Goal: Information Seeking & Learning: Compare options

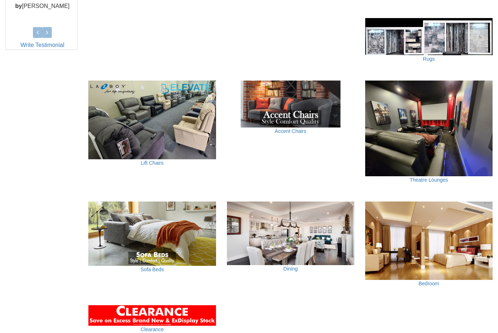
scroll to position [375, 0]
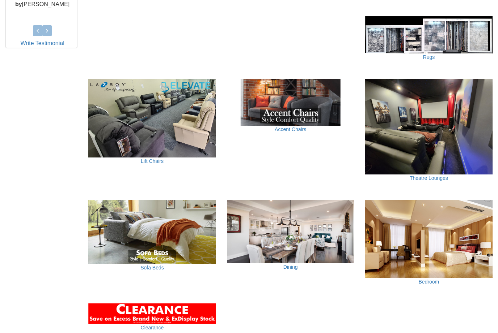
click at [451, 124] on img at bounding box center [428, 126] width 127 height 95
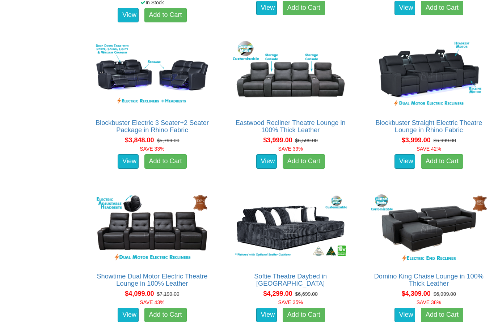
scroll to position [1683, 0]
click at [461, 132] on link "Blockbuster Straight Electric Theatre Lounge in Rhino Fabric" at bounding box center [428, 126] width 107 height 14
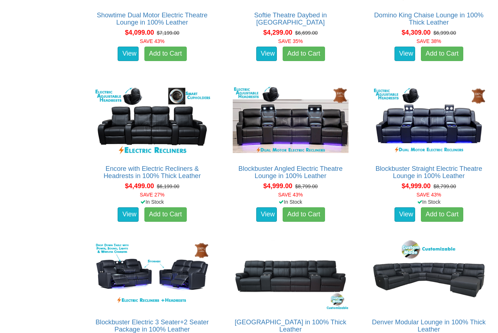
scroll to position [1953, 0]
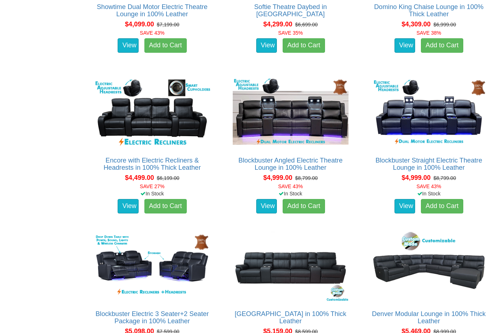
click at [312, 120] on img at bounding box center [290, 113] width 119 height 73
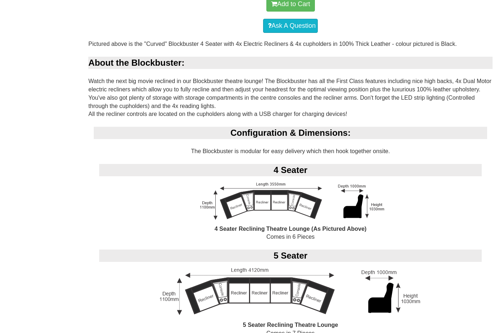
scroll to position [433, 0]
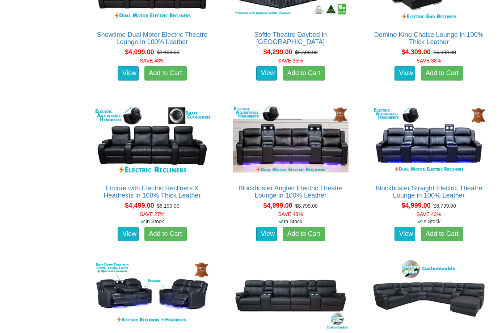
scroll to position [1926, 0]
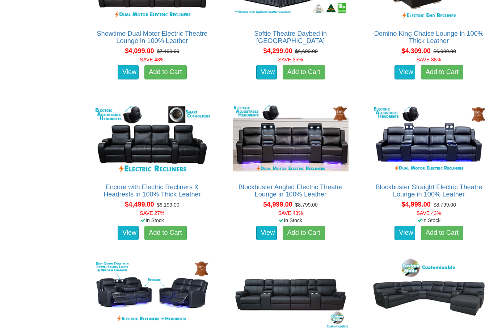
click at [458, 152] on img at bounding box center [428, 139] width 119 height 73
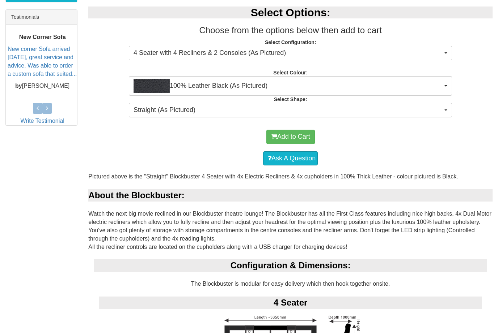
scroll to position [288, 0]
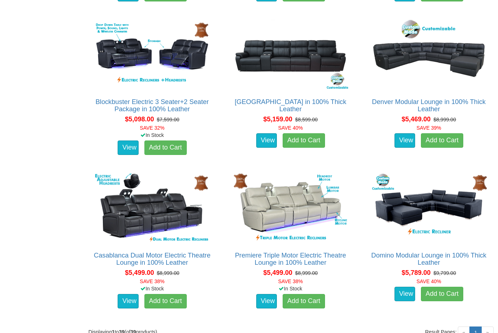
scroll to position [2165, 0]
click at [107, 101] on link "Blockbuster Electric 3 Seater+2 Seater Package in 100% Leather" at bounding box center [151, 105] width 113 height 14
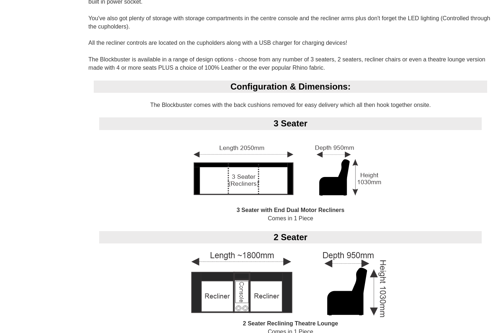
scroll to position [563, 0]
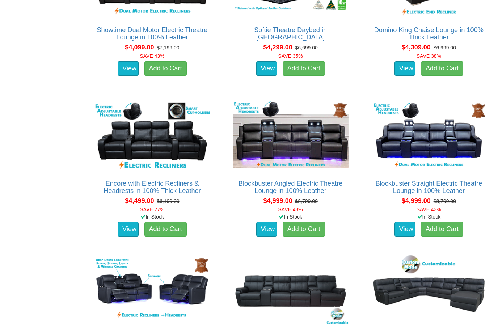
scroll to position [1929, 0]
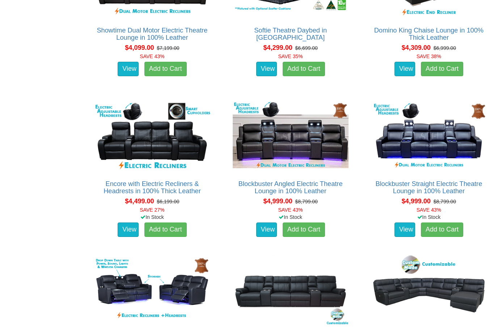
click at [448, 140] on img at bounding box center [428, 136] width 119 height 73
